Goal: Download file/media

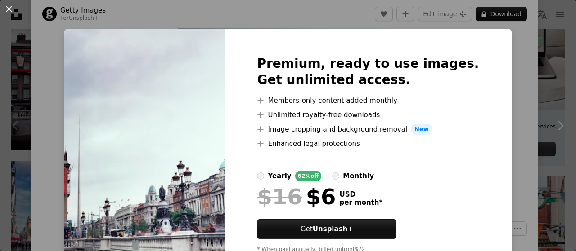
drag, startPoint x: 9, startPoint y: 6, endPoint x: 18, endPoint y: 9, distance: 9.7
click at [9, 7] on button "An X shape" at bounding box center [9, 9] width 11 height 11
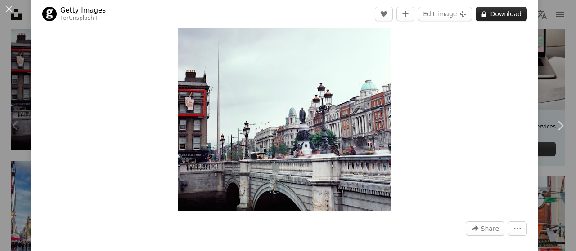
click at [499, 17] on button "A lock Download" at bounding box center [500, 14] width 51 height 14
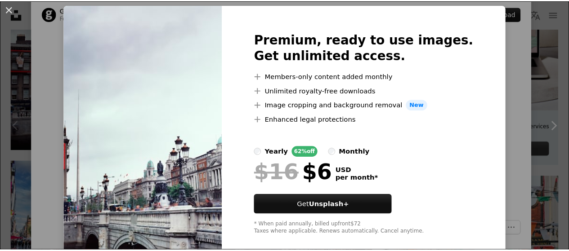
scroll to position [37, 0]
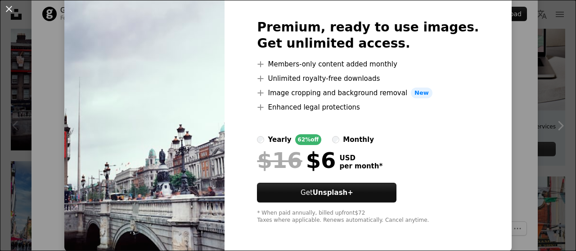
click at [501, 85] on div "An X shape Premium, ready to use images. Get unlimited access. A plus sign Memb…" at bounding box center [288, 125] width 576 height 251
